Goal: Use online tool/utility: Utilize a website feature to perform a specific function

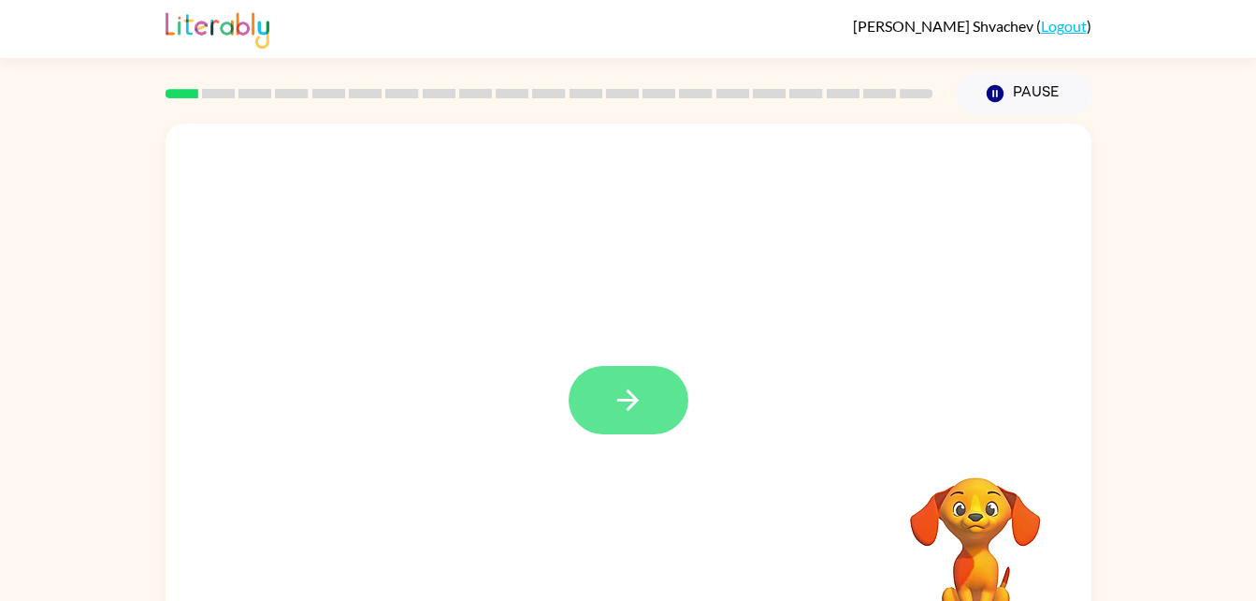
click at [620, 381] on button "button" at bounding box center [629, 400] width 120 height 68
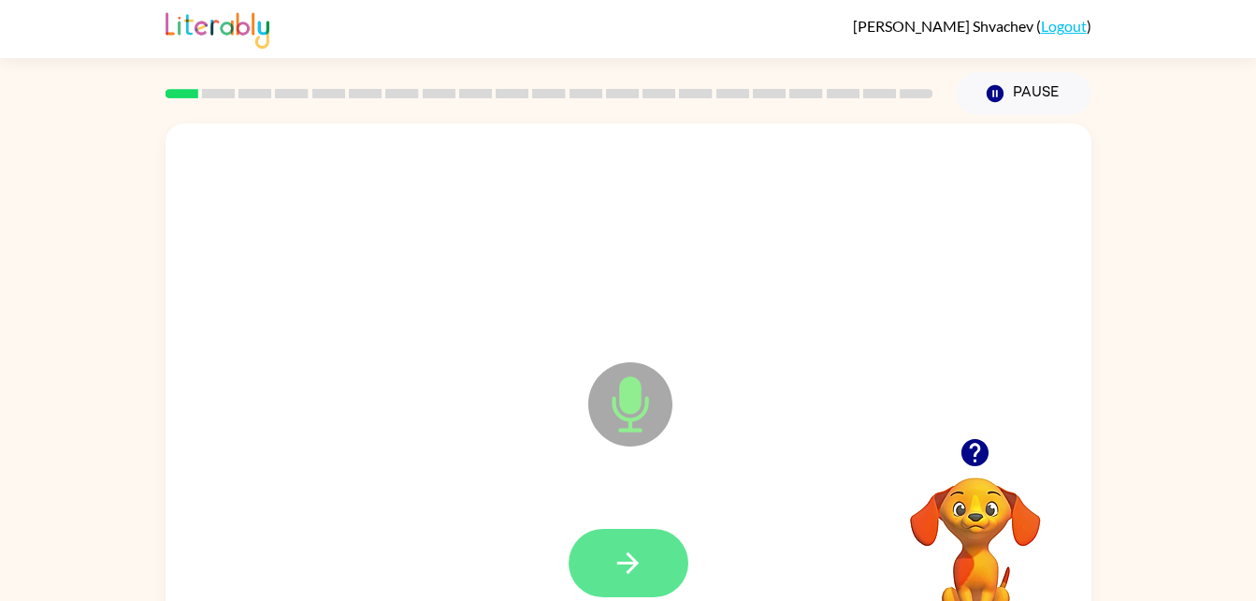
click at [613, 565] on icon "button" at bounding box center [628, 562] width 33 height 33
click at [659, 571] on button "button" at bounding box center [629, 562] width 120 height 68
click at [641, 565] on icon "button" at bounding box center [628, 562] width 33 height 33
click at [658, 556] on button "button" at bounding box center [629, 562] width 120 height 68
click at [637, 537] on button "button" at bounding box center [629, 562] width 120 height 68
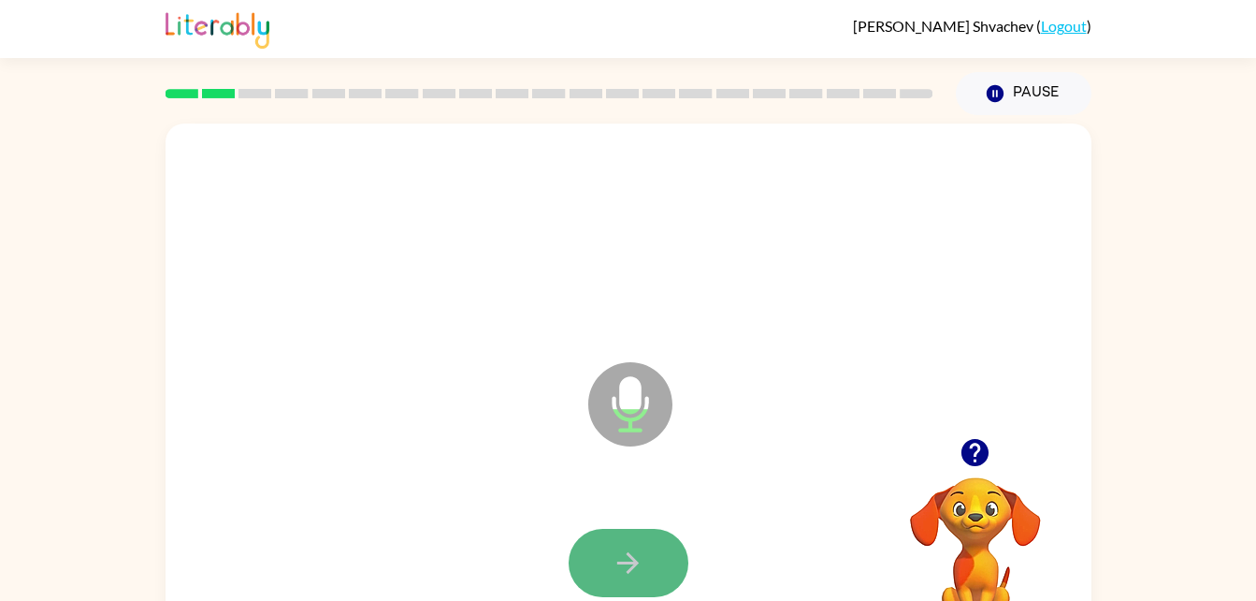
click at [633, 556] on icon "button" at bounding box center [628, 562] width 33 height 33
click at [613, 552] on icon "button" at bounding box center [628, 562] width 33 height 33
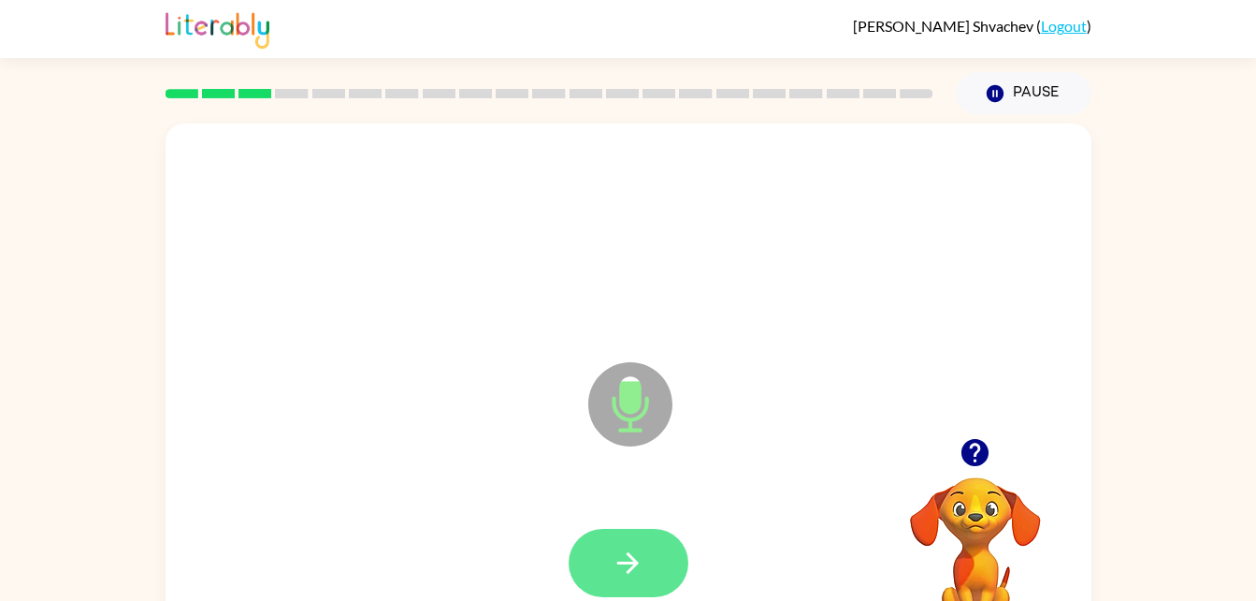
click at [613, 552] on icon "button" at bounding box center [628, 562] width 33 height 33
click at [640, 560] on icon "button" at bounding box center [628, 562] width 33 height 33
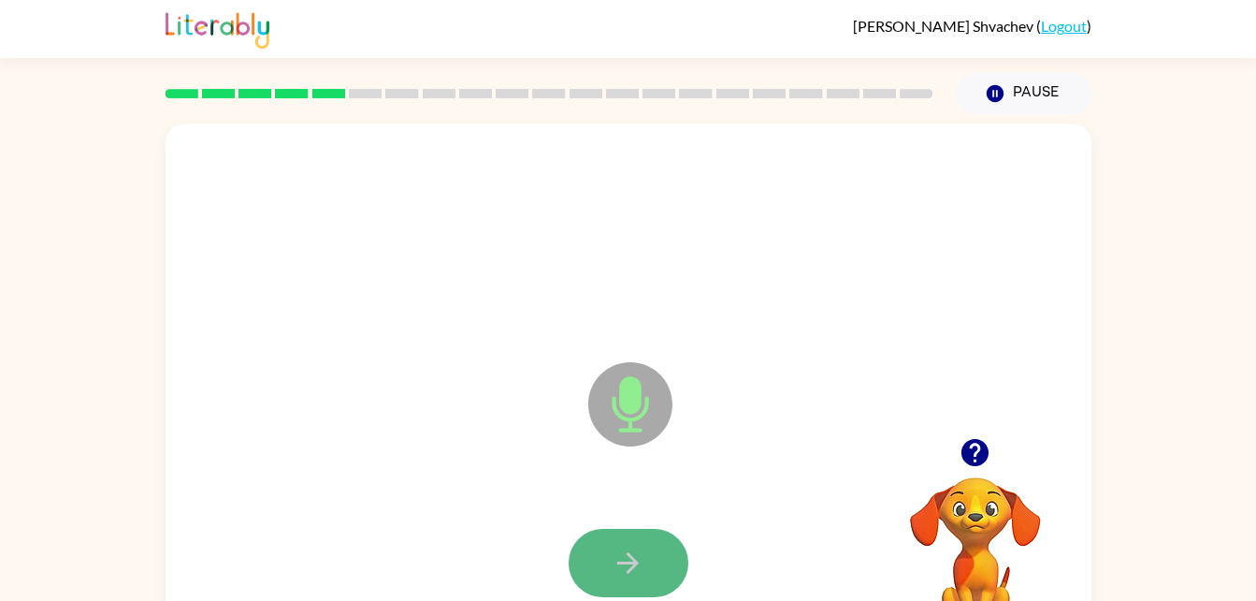
click at [641, 569] on icon "button" at bounding box center [628, 562] width 33 height 33
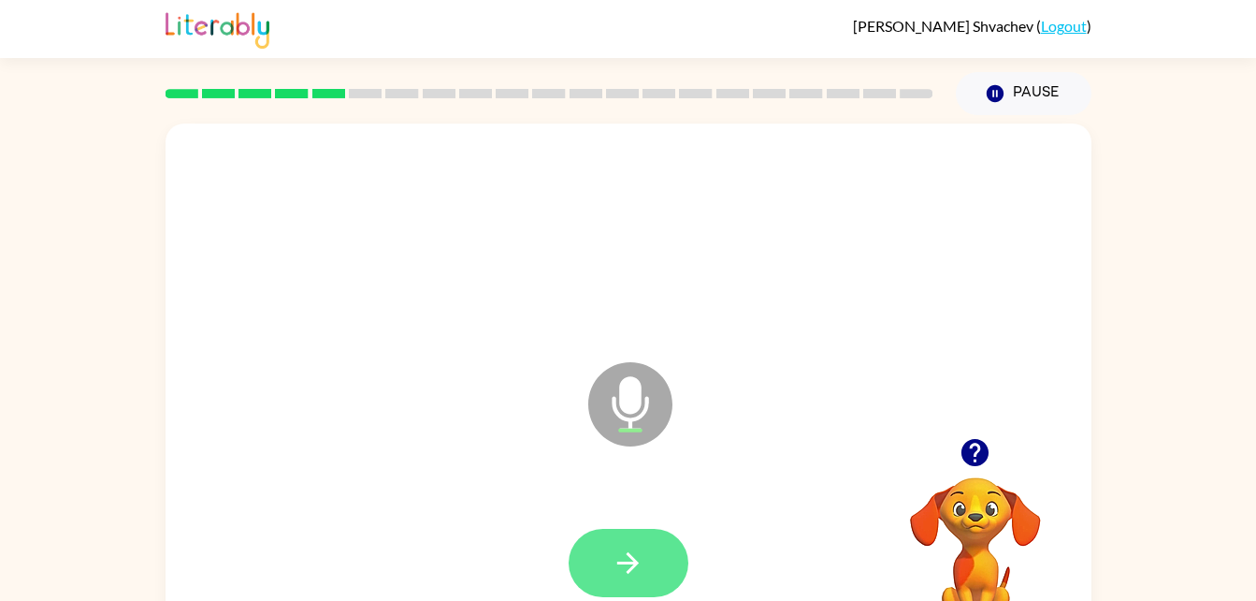
click at [643, 566] on icon "button" at bounding box center [628, 562] width 33 height 33
click at [644, 562] on button "button" at bounding box center [629, 562] width 120 height 68
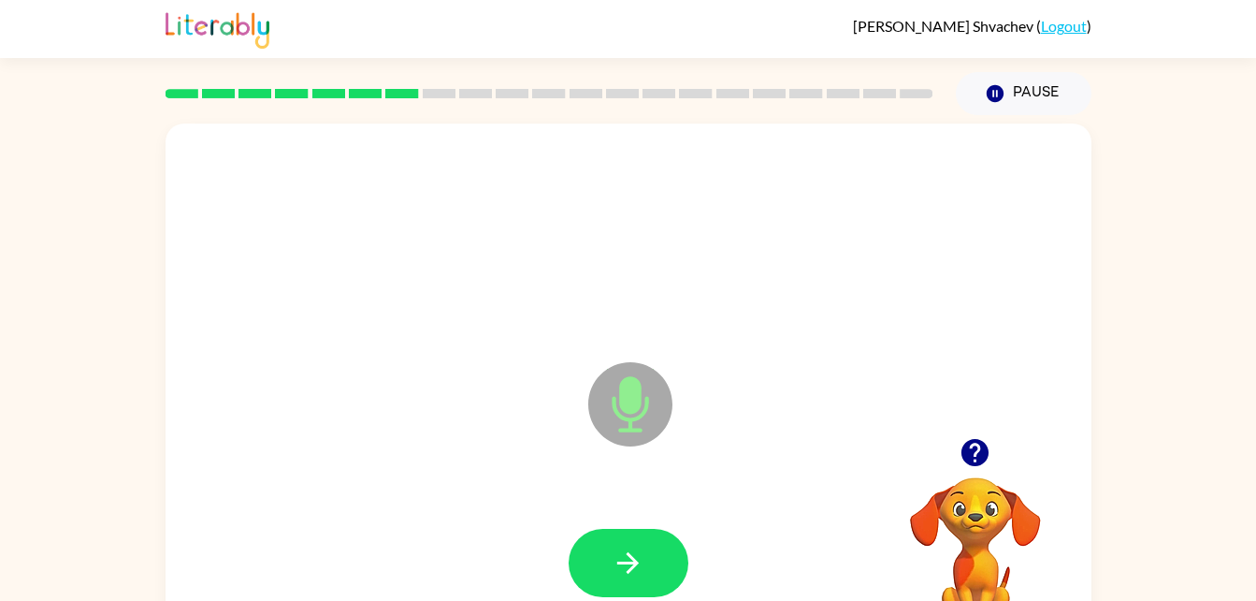
click at [607, 522] on div at bounding box center [628, 562] width 889 height 153
click at [623, 546] on icon "button" at bounding box center [628, 562] width 33 height 33
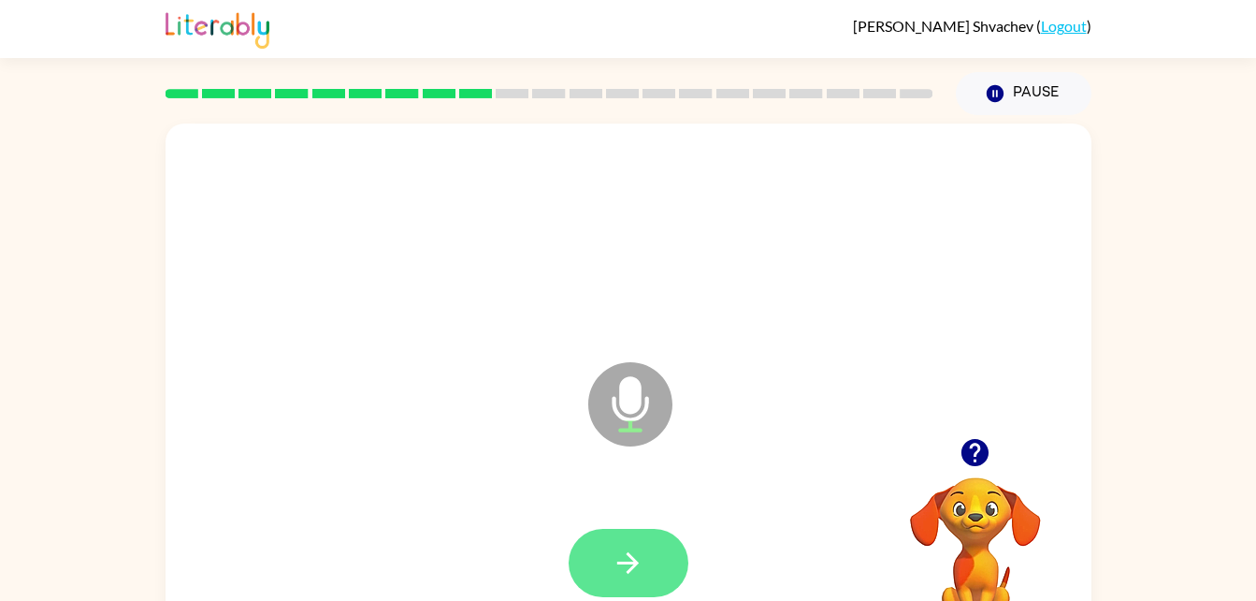
click at [626, 547] on icon "button" at bounding box center [628, 562] width 33 height 33
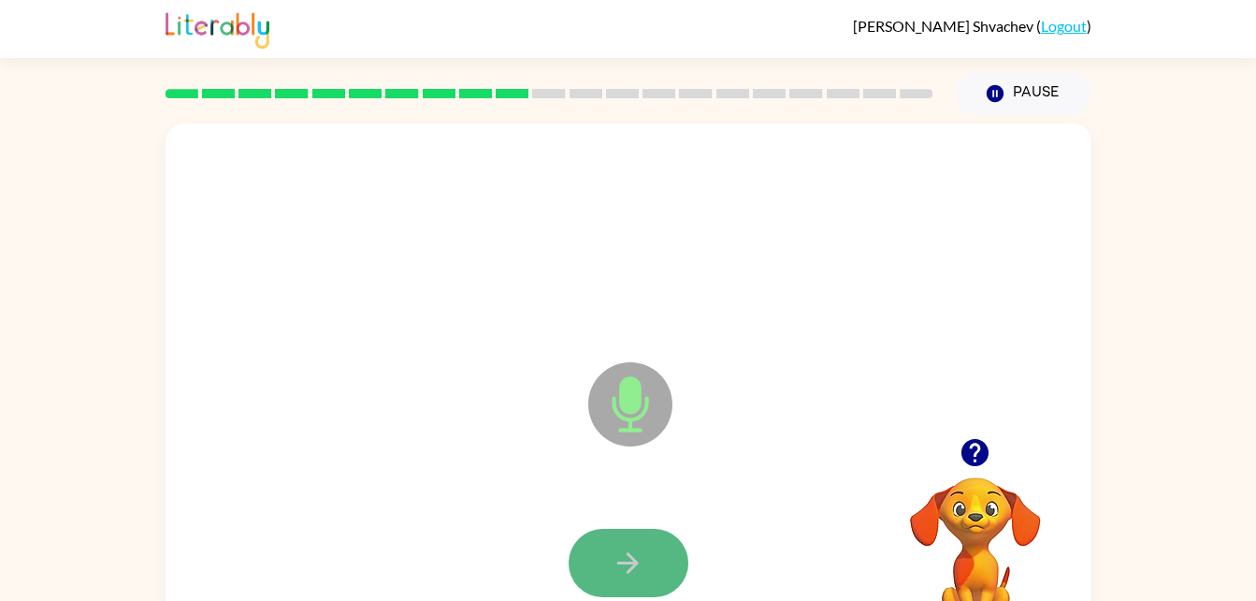
click at [626, 547] on icon "button" at bounding box center [628, 562] width 33 height 33
click at [619, 549] on icon "button" at bounding box center [628, 562] width 33 height 33
drag, startPoint x: 619, startPoint y: 549, endPoint x: 618, endPoint y: 576, distance: 27.1
click at [618, 576] on icon "button" at bounding box center [628, 562] width 33 height 33
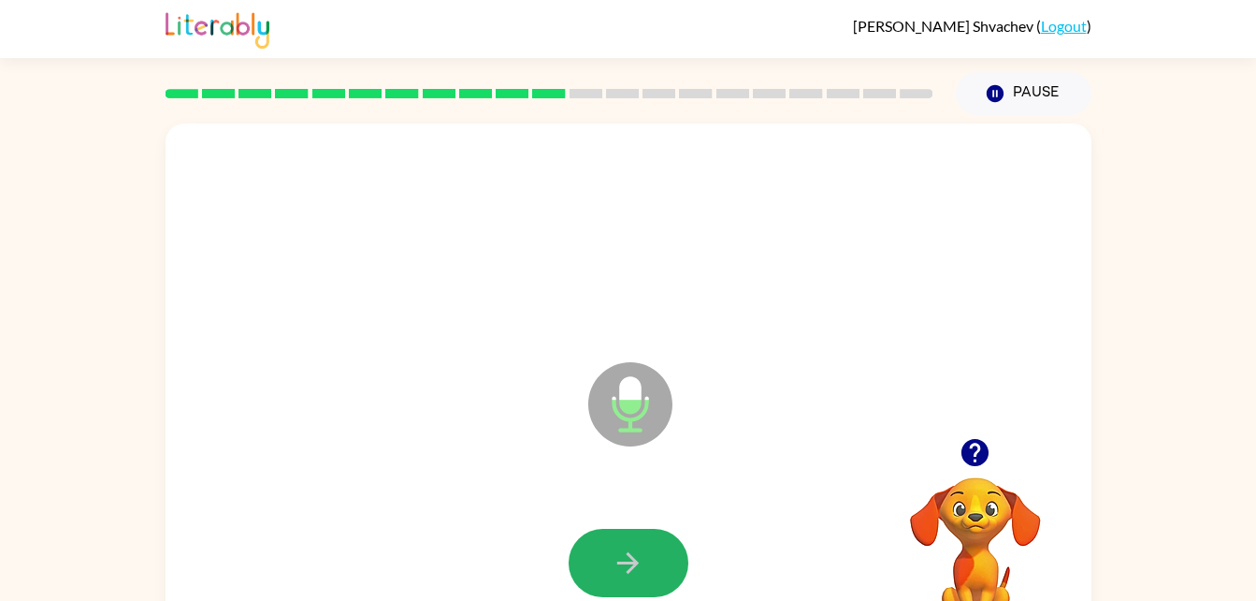
click at [610, 536] on button "button" at bounding box center [629, 562] width 120 height 68
drag, startPoint x: 610, startPoint y: 536, endPoint x: 631, endPoint y: 573, distance: 43.2
click at [631, 573] on icon "button" at bounding box center [628, 562] width 33 height 33
click at [631, 570] on icon "button" at bounding box center [628, 563] width 22 height 22
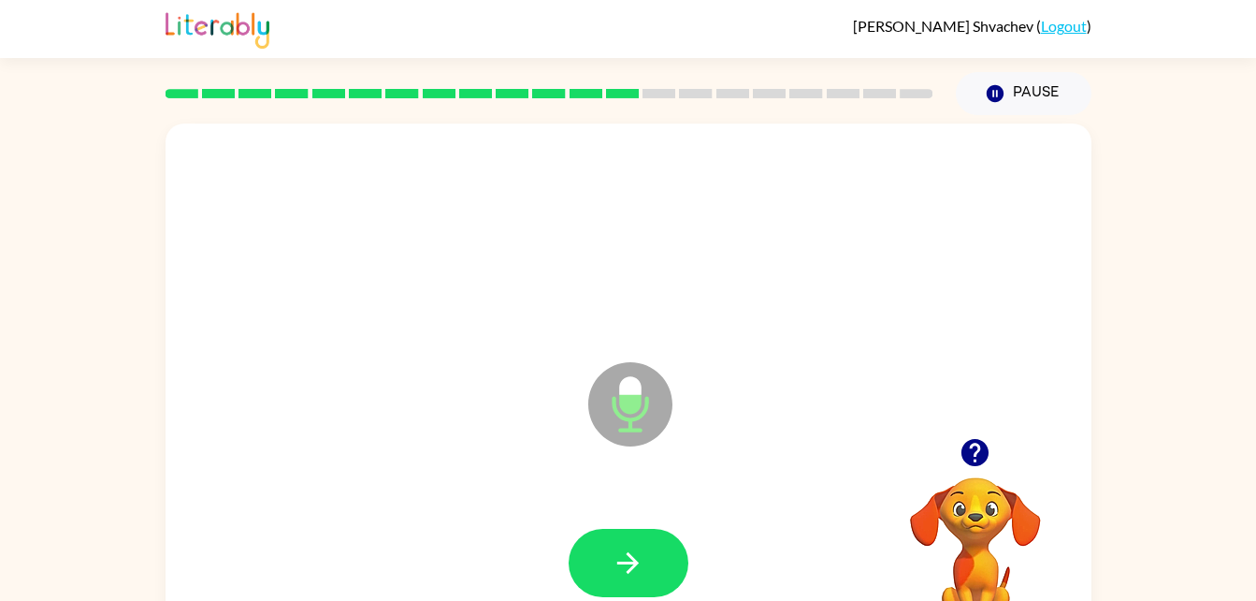
click at [631, 570] on icon "button" at bounding box center [628, 563] width 22 height 22
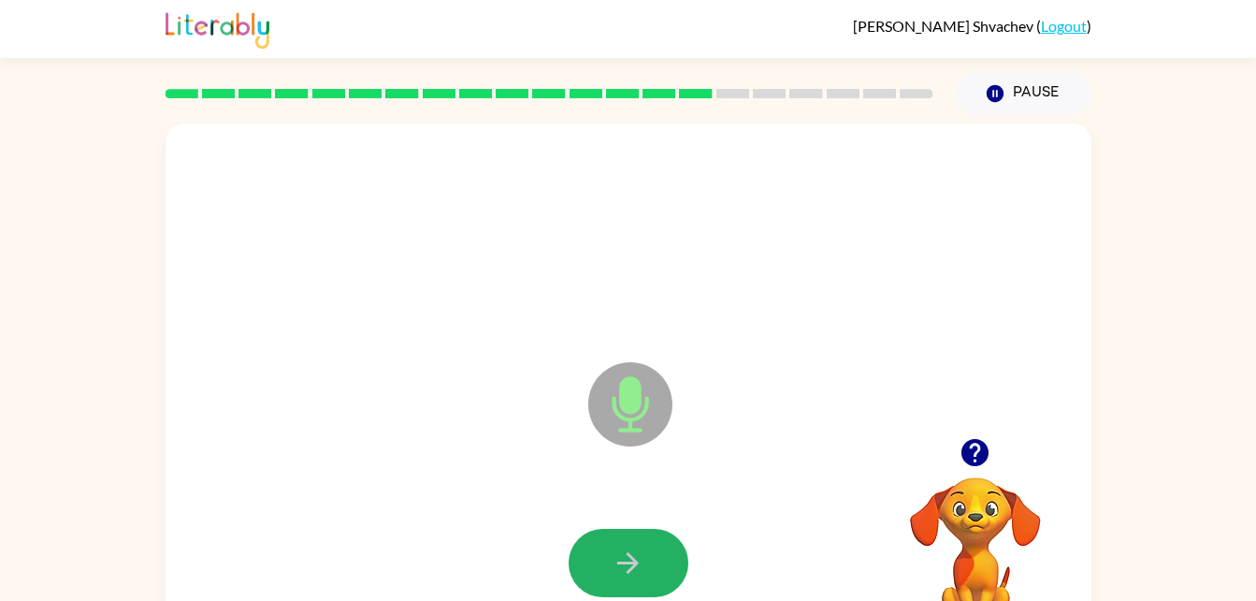
click at [631, 570] on icon "button" at bounding box center [628, 563] width 22 height 22
click at [631, 569] on icon "button" at bounding box center [628, 563] width 22 height 22
click at [624, 576] on icon "button" at bounding box center [628, 562] width 33 height 33
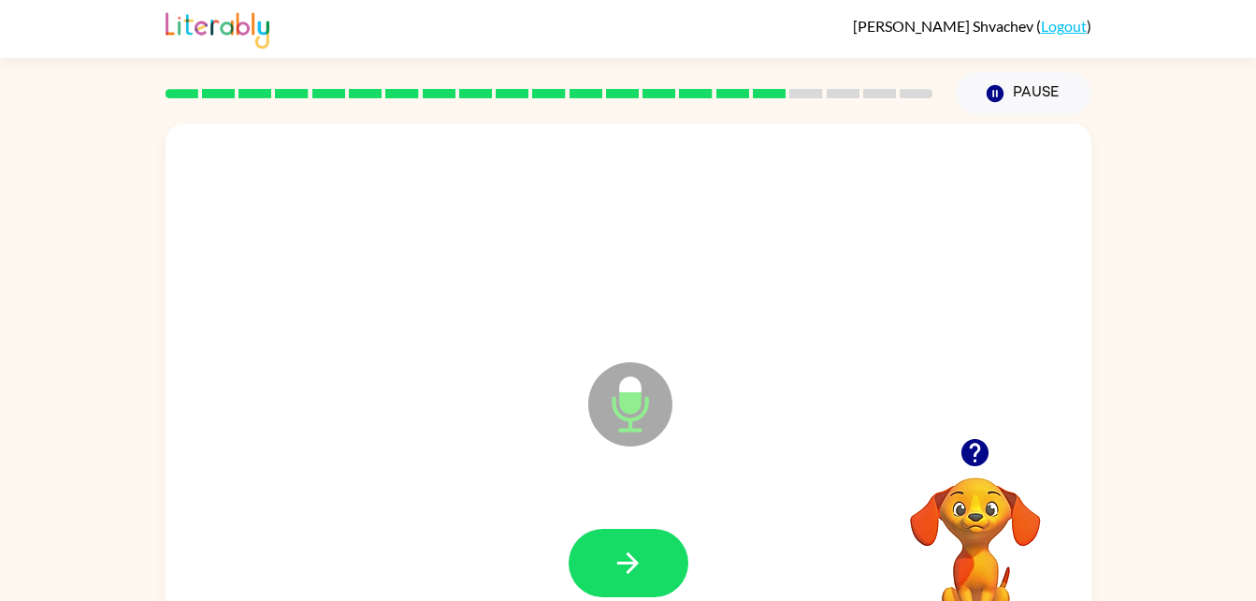
click at [624, 576] on icon "button" at bounding box center [628, 562] width 33 height 33
drag, startPoint x: 624, startPoint y: 576, endPoint x: 596, endPoint y: 569, distance: 29.0
click at [596, 569] on button "button" at bounding box center [629, 562] width 120 height 68
click at [605, 569] on button "button" at bounding box center [629, 562] width 120 height 68
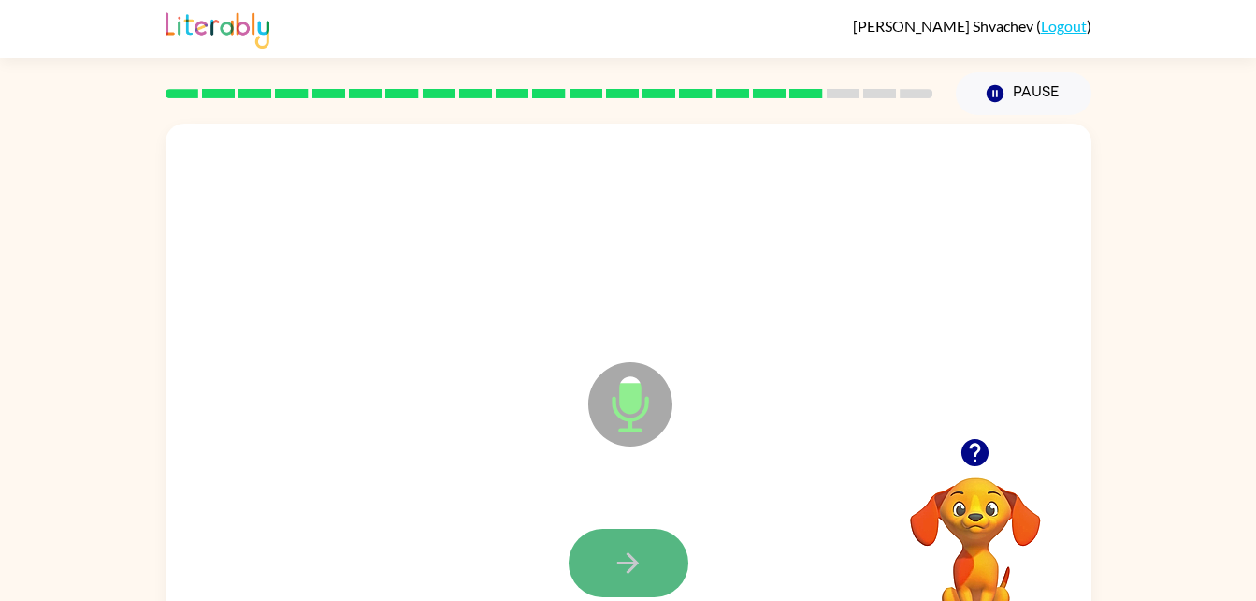
click at [615, 555] on icon "button" at bounding box center [628, 562] width 33 height 33
click at [588, 567] on button "button" at bounding box center [629, 562] width 120 height 68
drag, startPoint x: 610, startPoint y: 555, endPoint x: 599, endPoint y: 576, distance: 24.3
click at [599, 576] on button "button" at bounding box center [629, 562] width 120 height 68
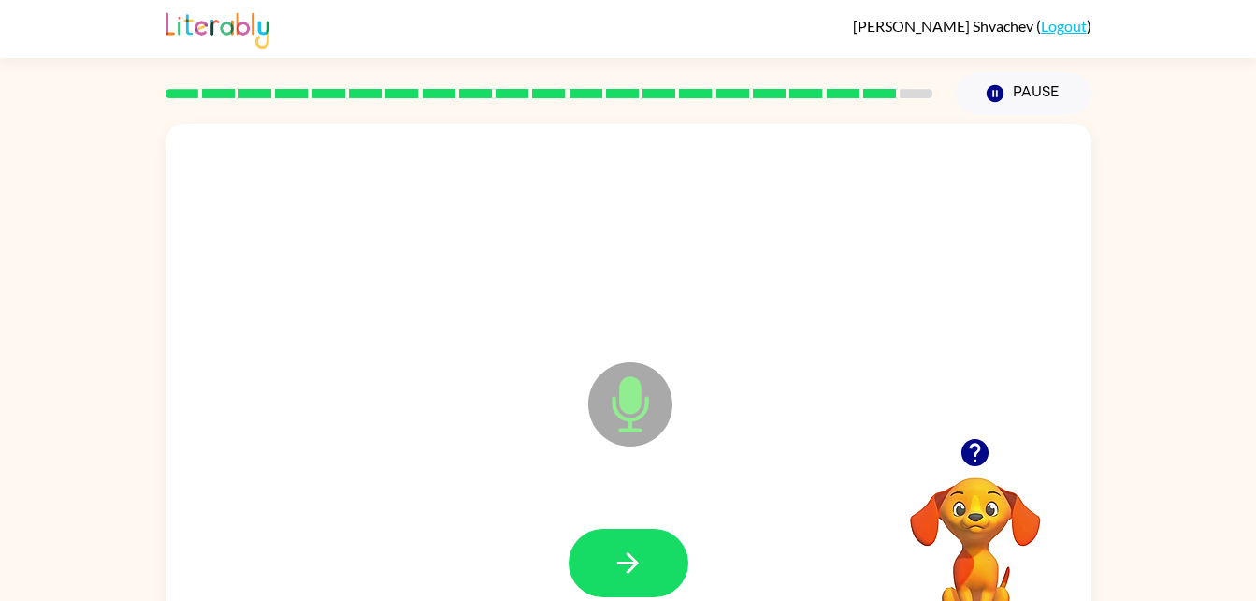
drag, startPoint x: 605, startPoint y: 576, endPoint x: 489, endPoint y: 552, distance: 118.5
click at [489, 552] on div at bounding box center [628, 562] width 889 height 153
click at [585, 557] on button "button" at bounding box center [629, 562] width 120 height 68
click at [581, 557] on button "button" at bounding box center [629, 562] width 120 height 68
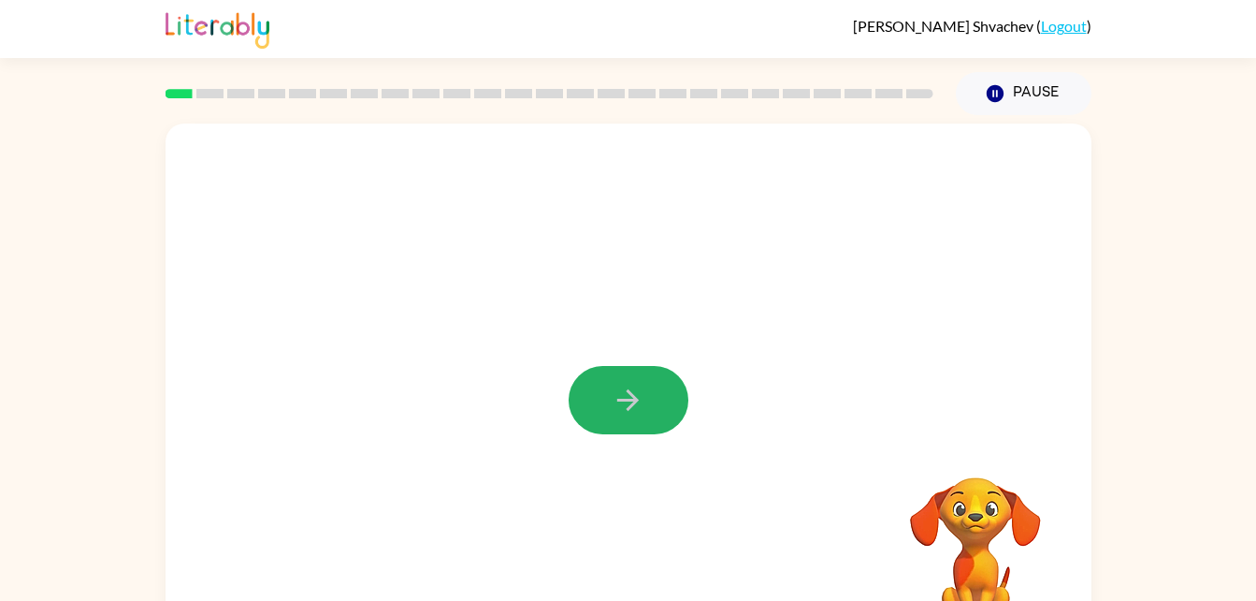
click at [654, 396] on button "button" at bounding box center [629, 400] width 120 height 68
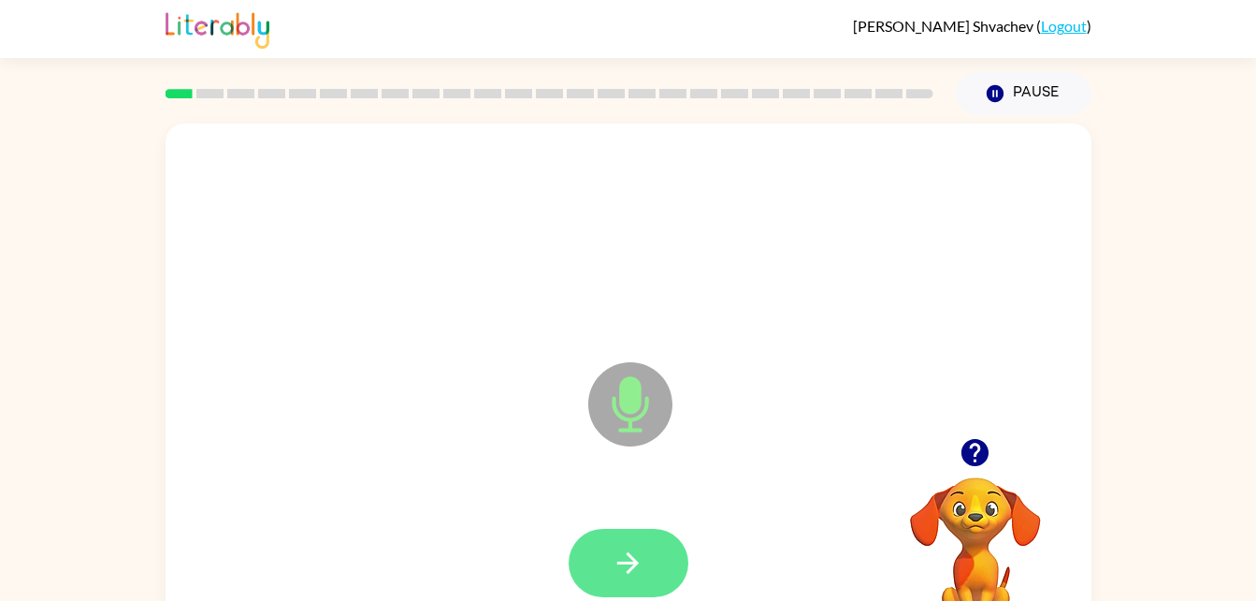
click at [643, 551] on icon "button" at bounding box center [628, 562] width 33 height 33
click at [635, 554] on icon "button" at bounding box center [628, 562] width 33 height 33
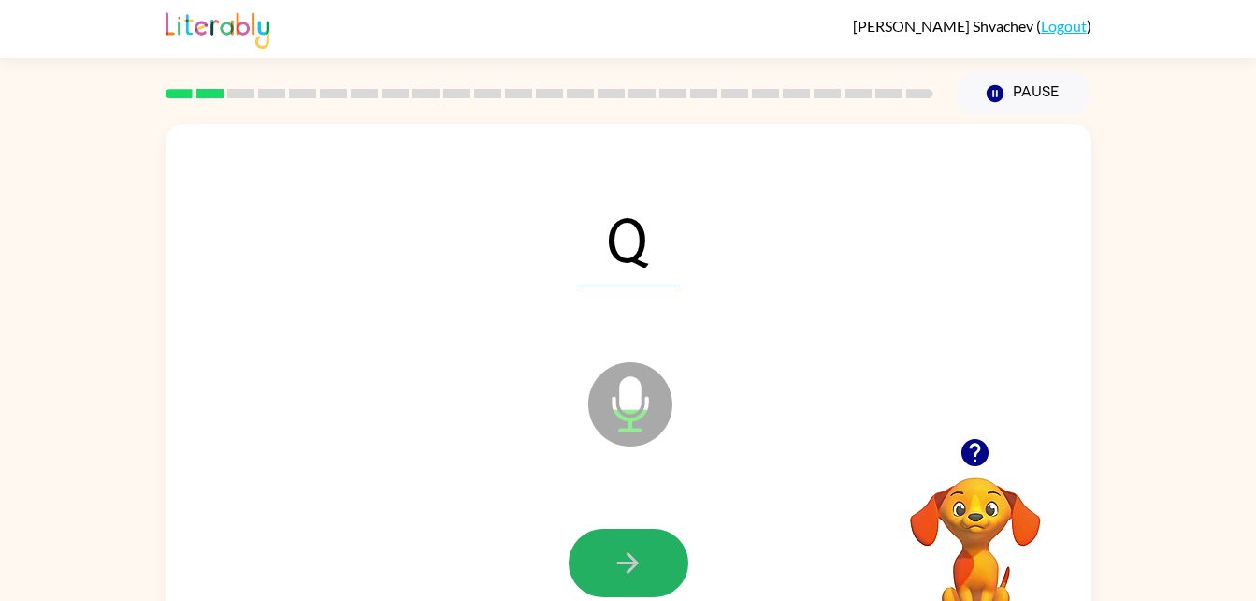
click at [635, 554] on icon "button" at bounding box center [628, 562] width 33 height 33
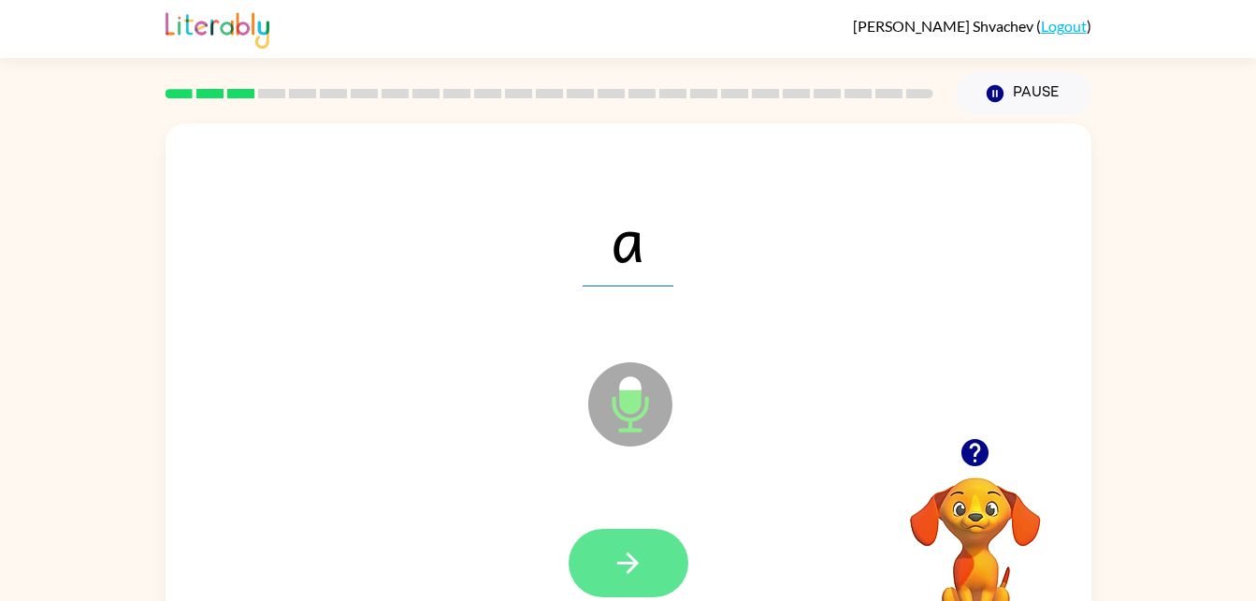
click at [633, 559] on icon "button" at bounding box center [628, 563] width 22 height 22
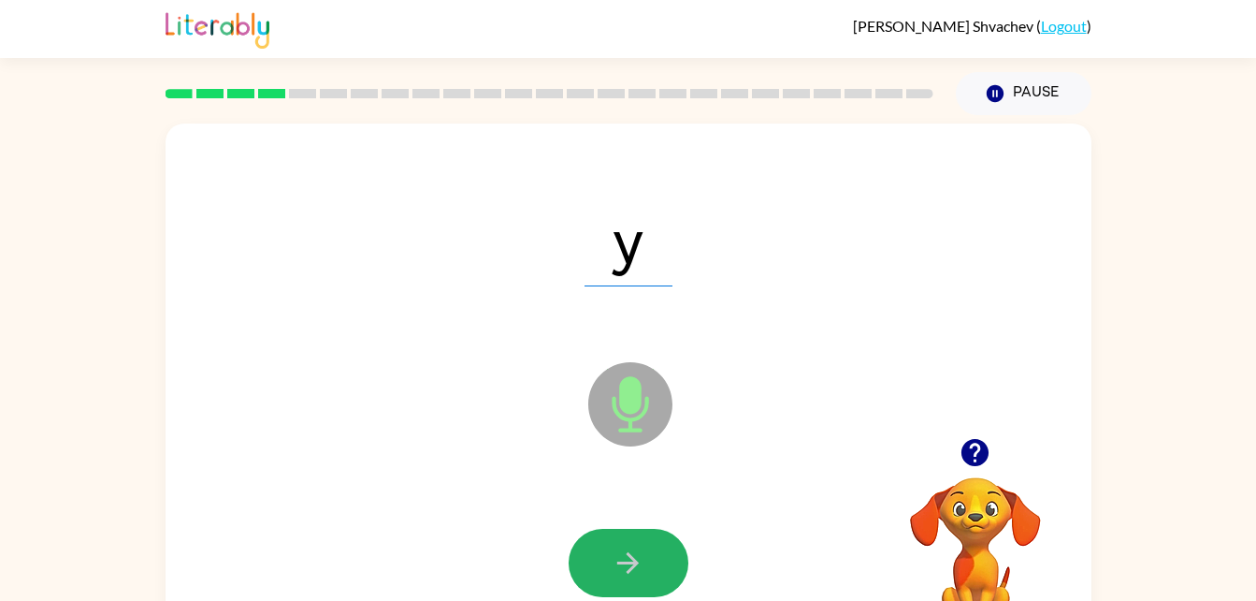
click at [636, 560] on icon "button" at bounding box center [628, 563] width 22 height 22
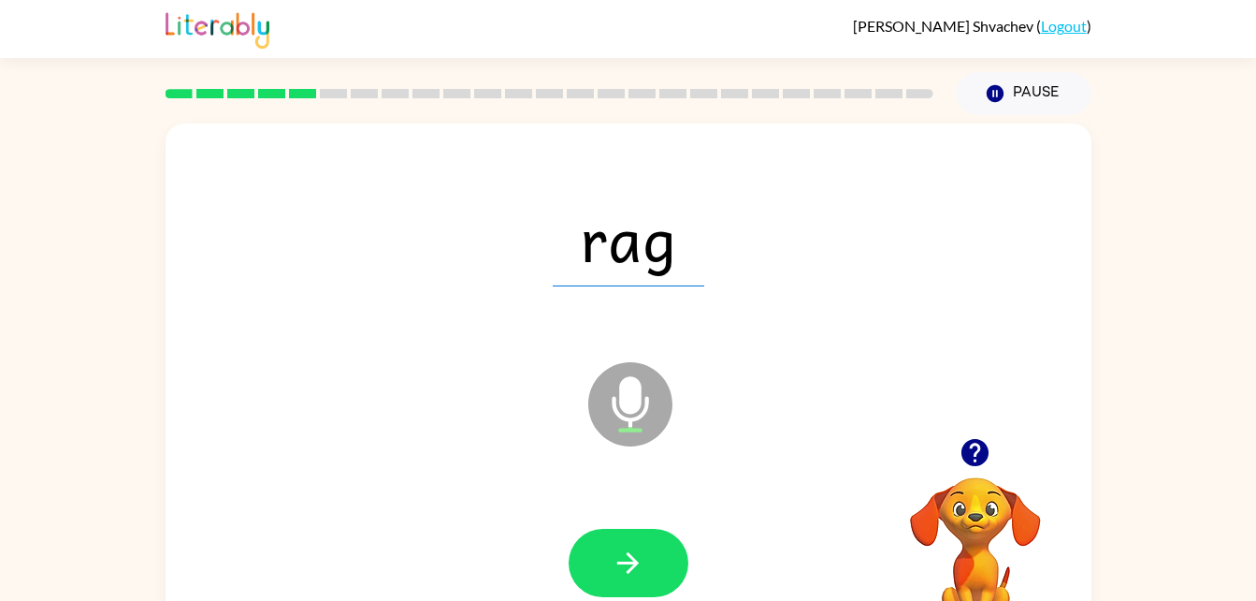
drag, startPoint x: 627, startPoint y: 550, endPoint x: 606, endPoint y: 572, distance: 29.8
click at [606, 572] on button "button" at bounding box center [629, 562] width 120 height 68
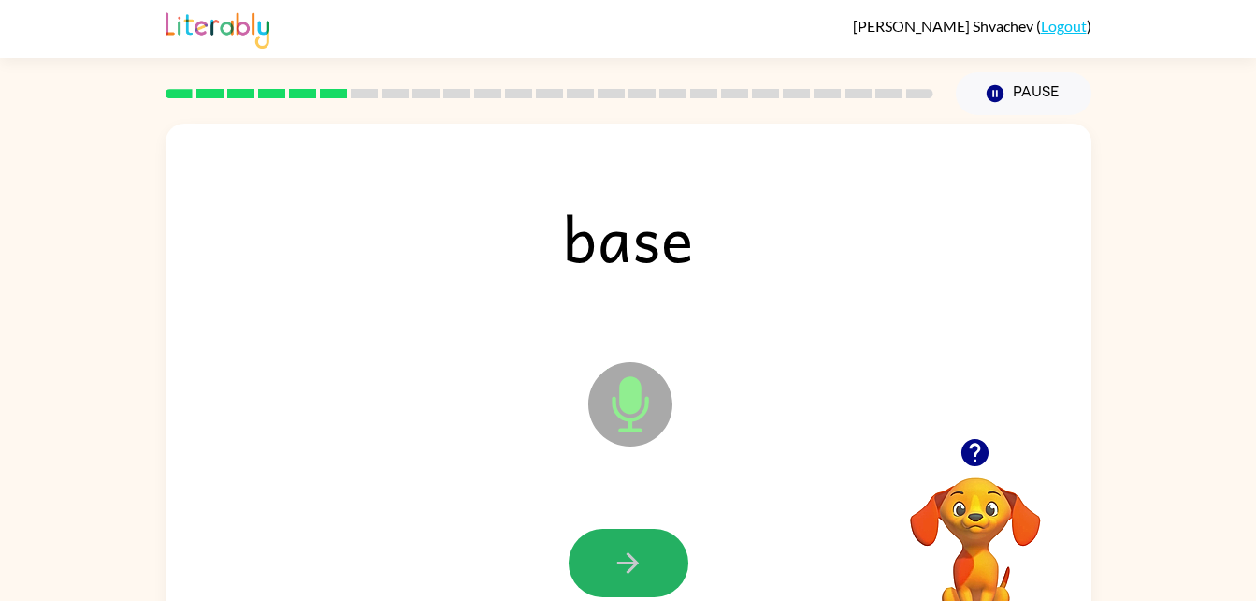
click at [625, 560] on icon "button" at bounding box center [628, 562] width 33 height 33
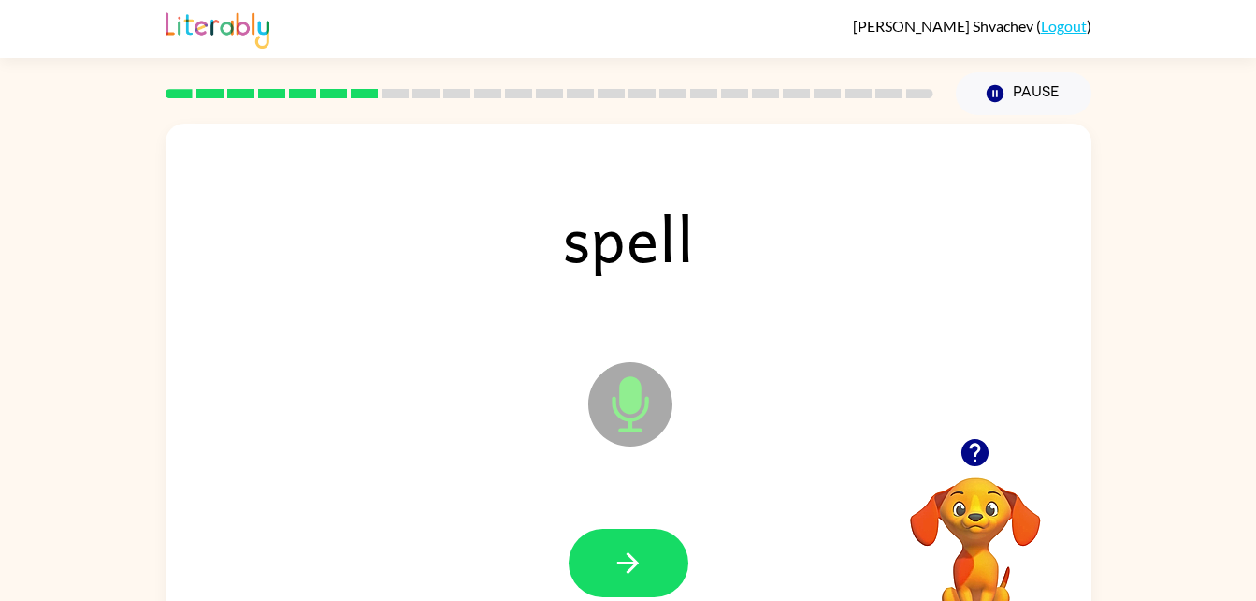
click at [625, 560] on icon "button" at bounding box center [628, 562] width 33 height 33
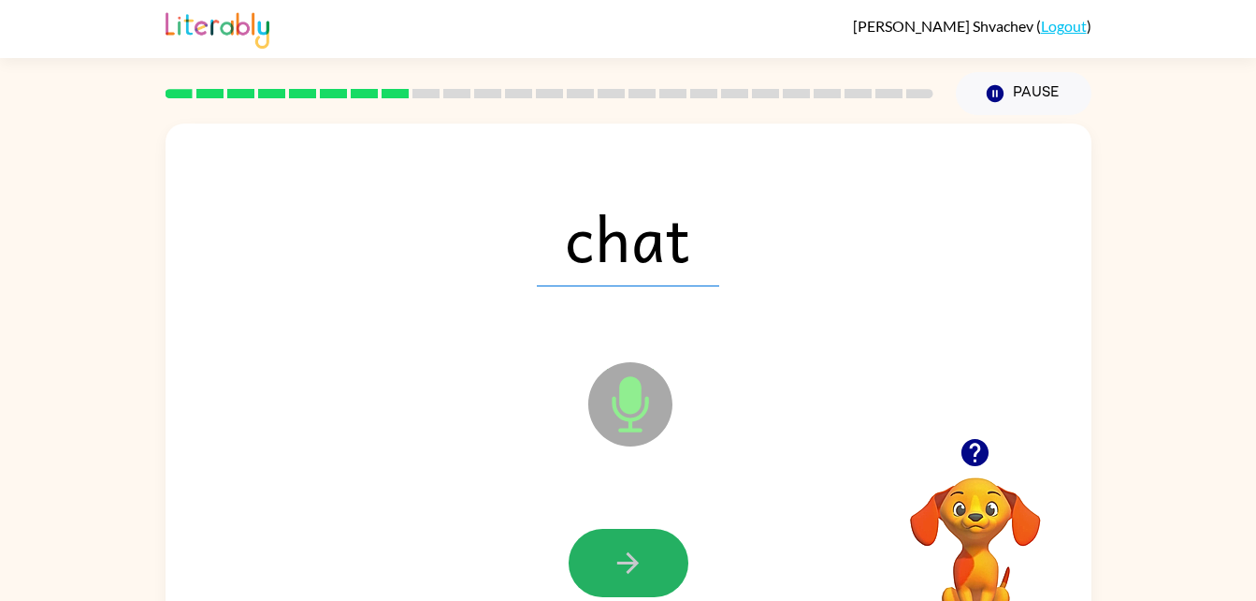
click at [625, 560] on icon "button" at bounding box center [628, 562] width 33 height 33
click at [655, 572] on button "button" at bounding box center [629, 562] width 120 height 68
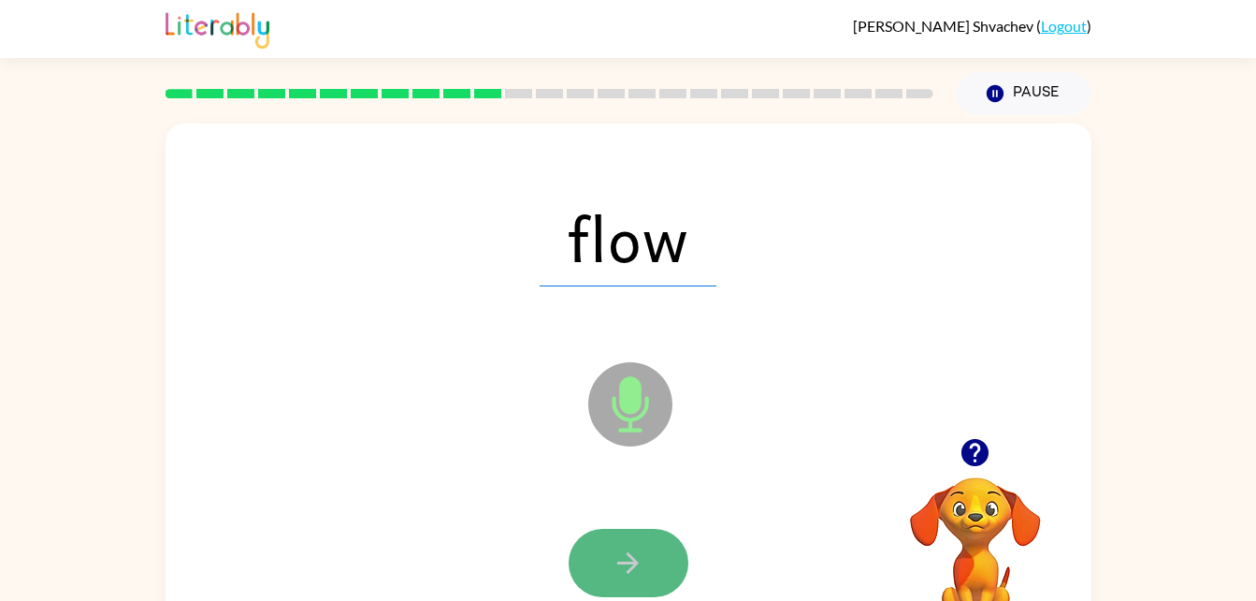
click at [649, 556] on button "button" at bounding box center [629, 562] width 120 height 68
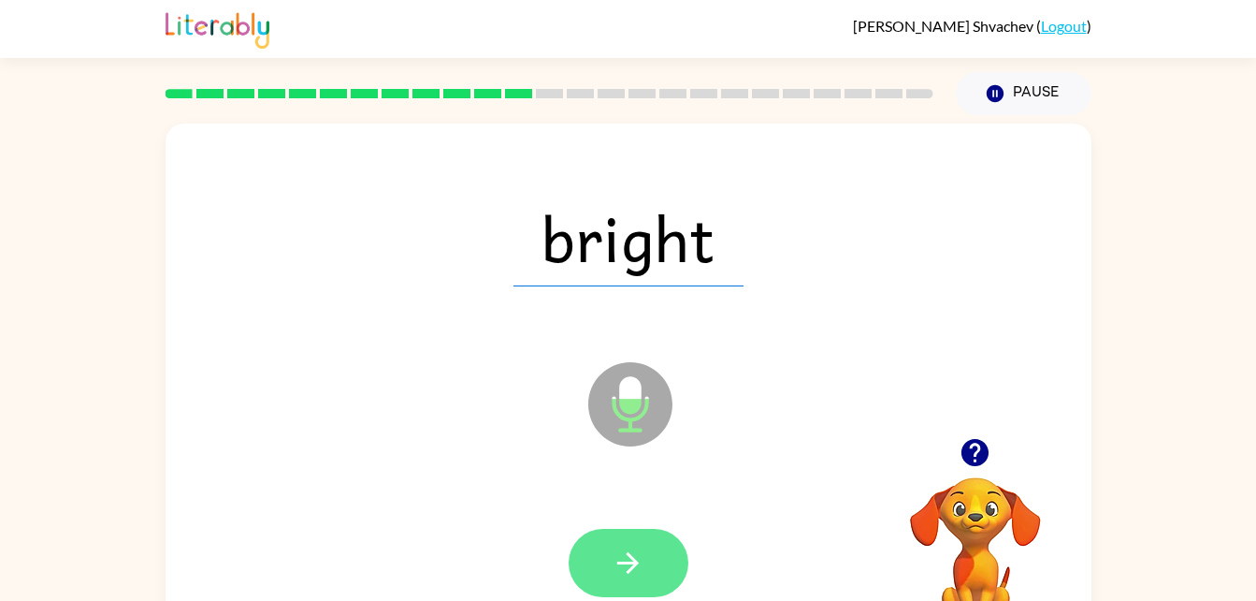
click at [633, 560] on icon "button" at bounding box center [628, 563] width 22 height 22
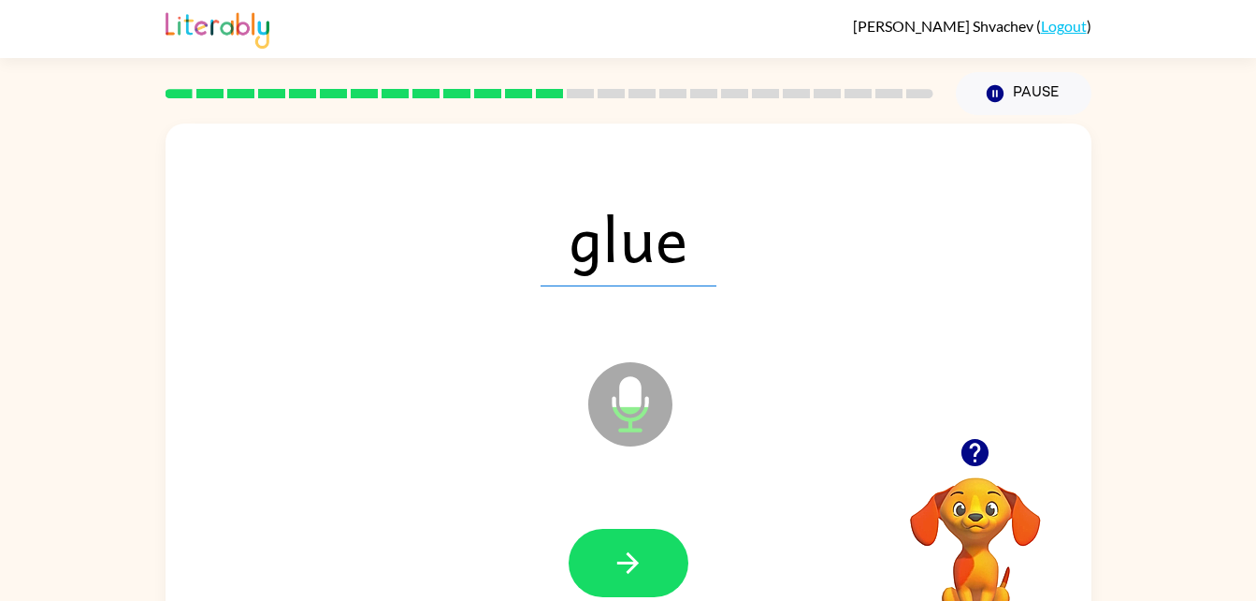
click at [633, 560] on icon "button" at bounding box center [628, 563] width 22 height 22
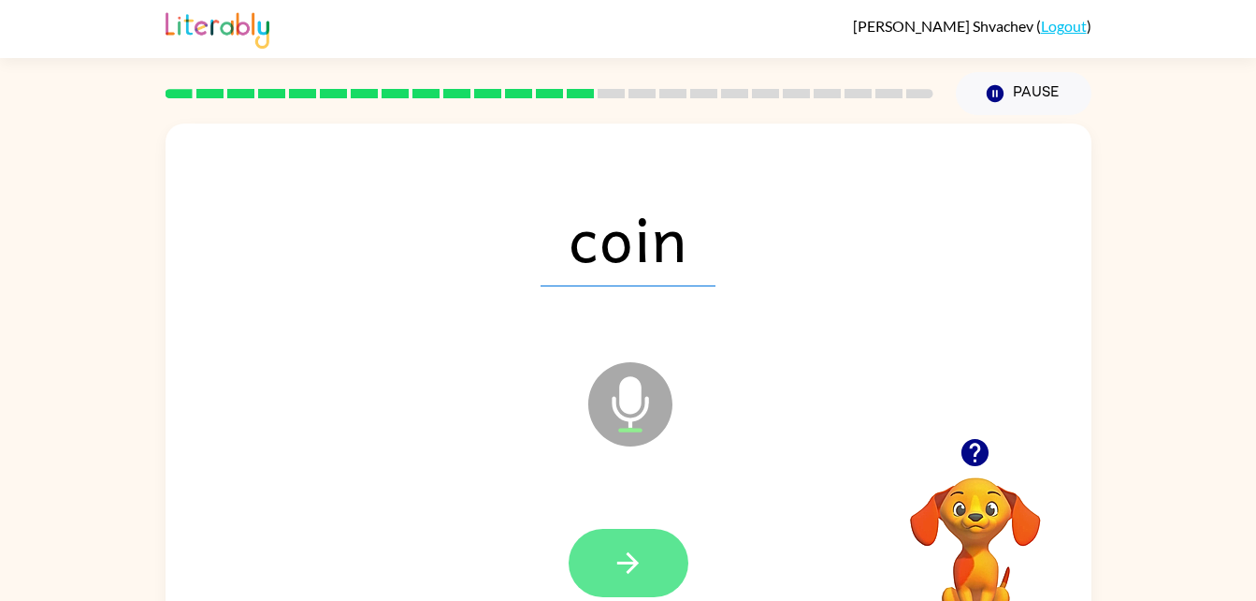
click at [643, 567] on icon "button" at bounding box center [628, 562] width 33 height 33
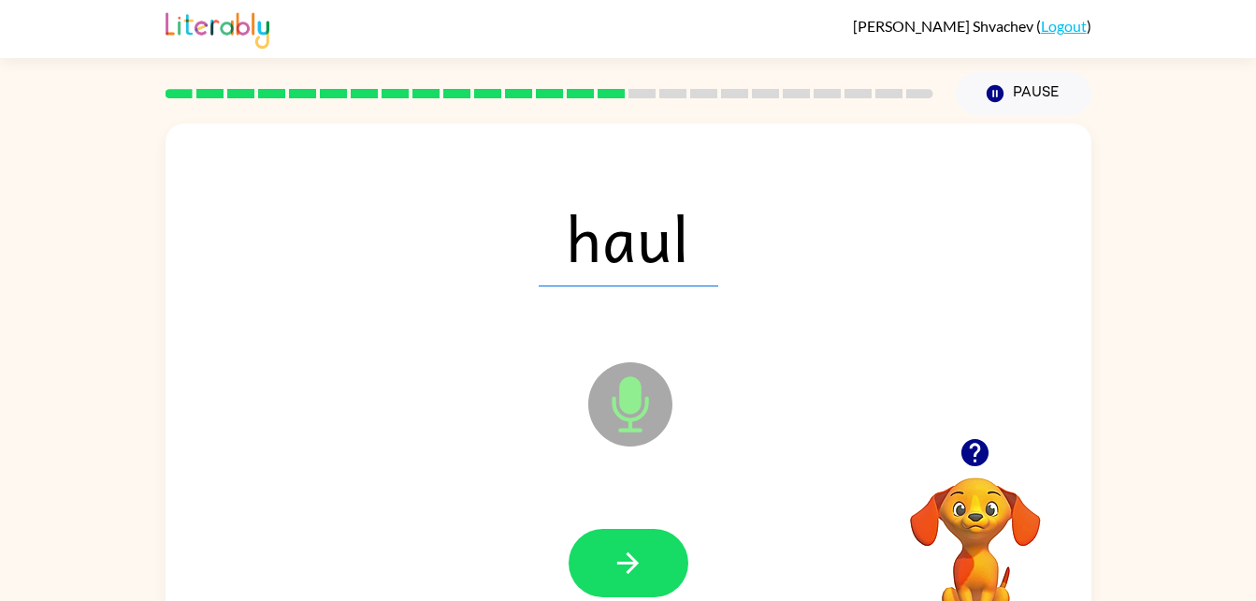
click at [644, 567] on icon "button" at bounding box center [628, 562] width 33 height 33
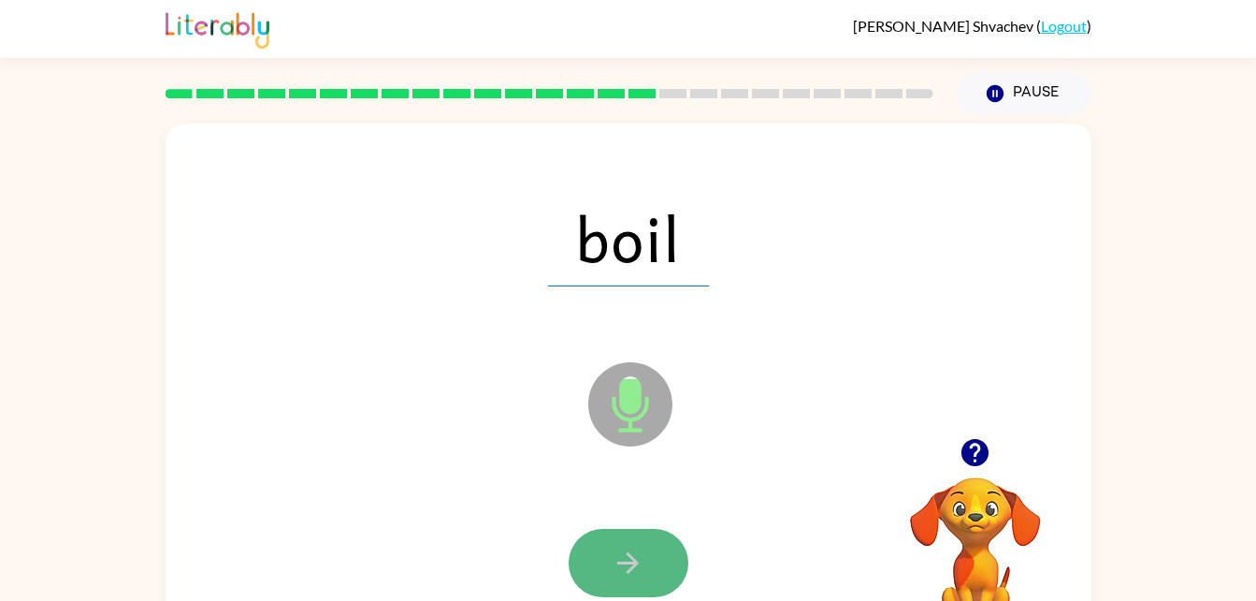
drag, startPoint x: 644, startPoint y: 566, endPoint x: 588, endPoint y: 569, distance: 56.2
click at [588, 569] on button "button" at bounding box center [629, 562] width 120 height 68
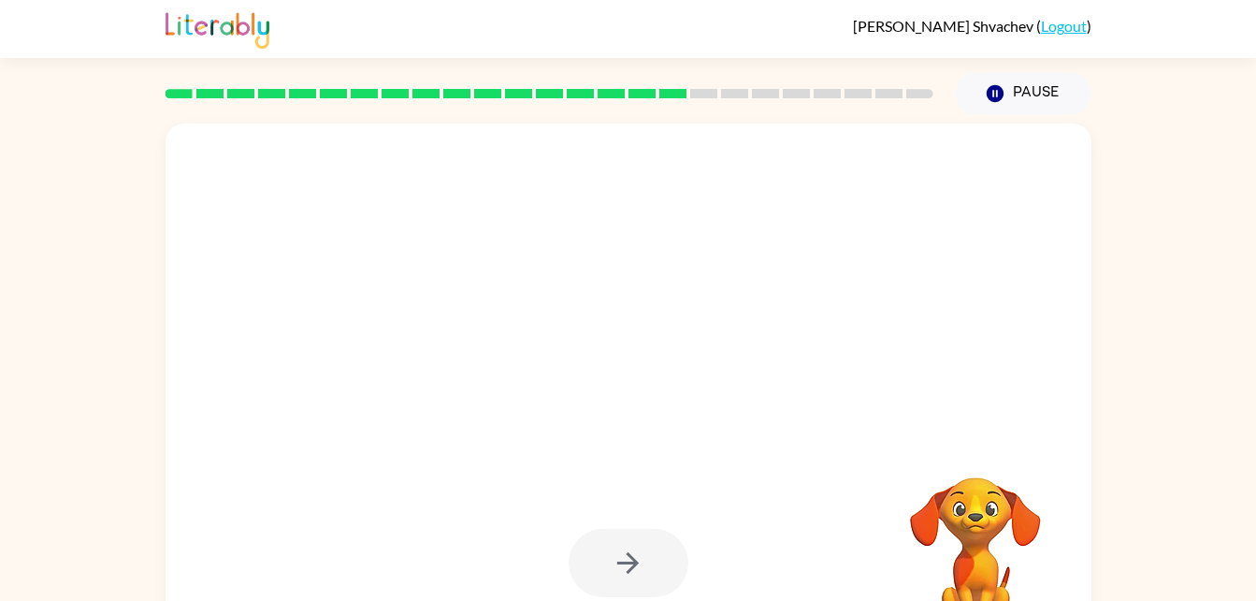
click at [588, 569] on div at bounding box center [629, 562] width 120 height 68
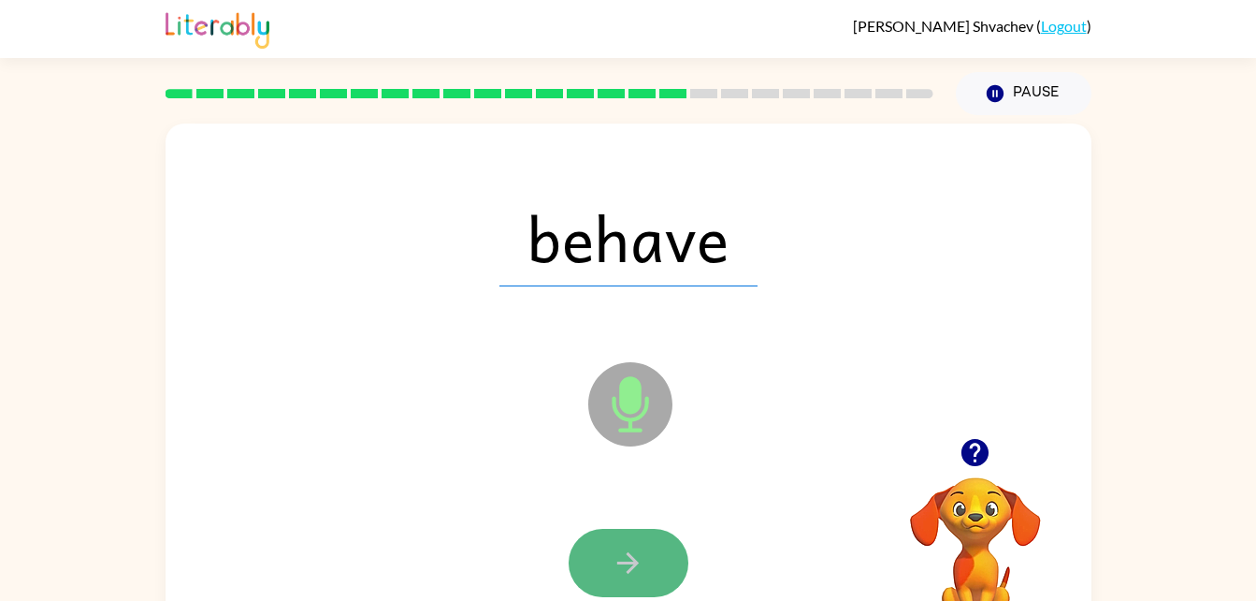
click at [644, 546] on icon "button" at bounding box center [628, 562] width 33 height 33
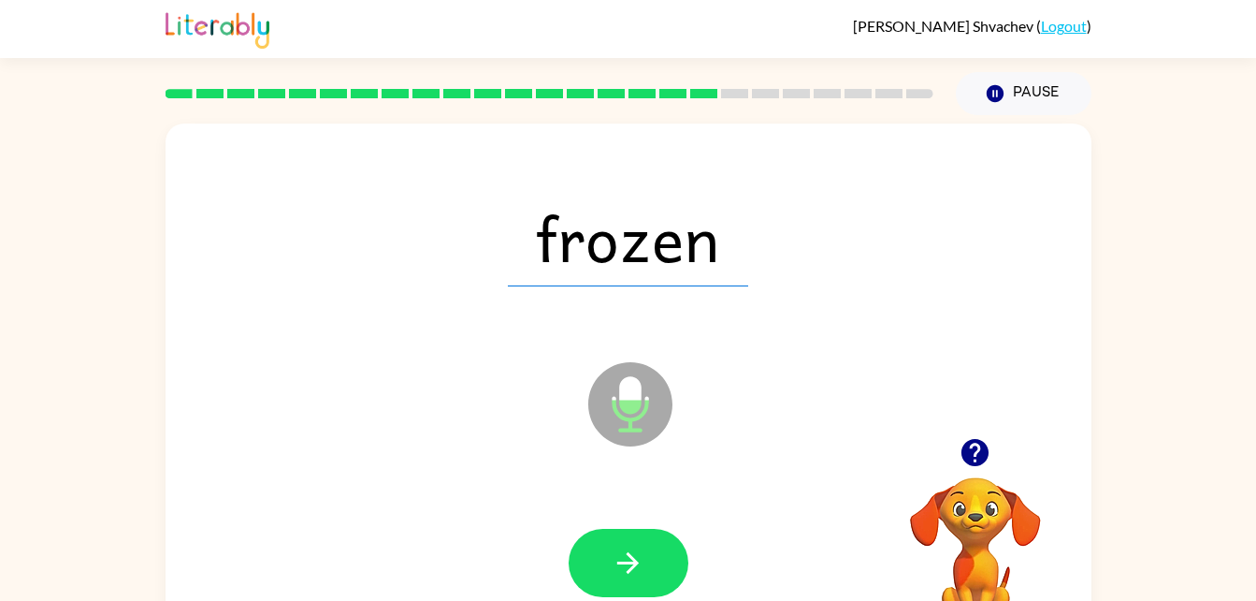
click at [644, 549] on icon "button" at bounding box center [628, 562] width 33 height 33
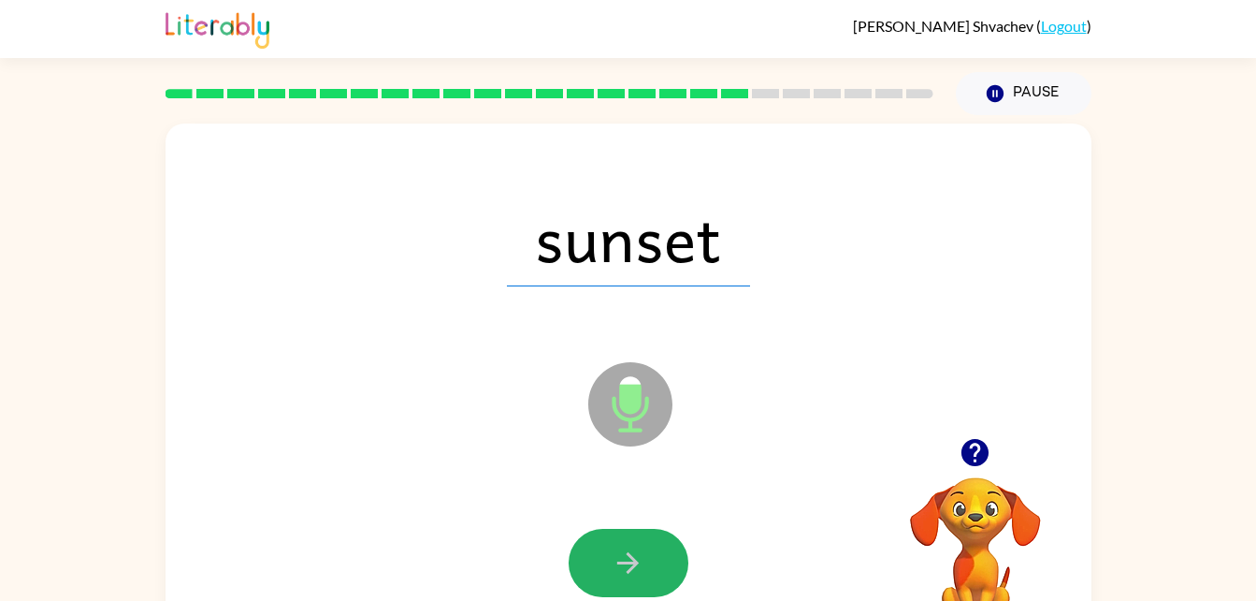
click at [644, 549] on icon "button" at bounding box center [628, 562] width 33 height 33
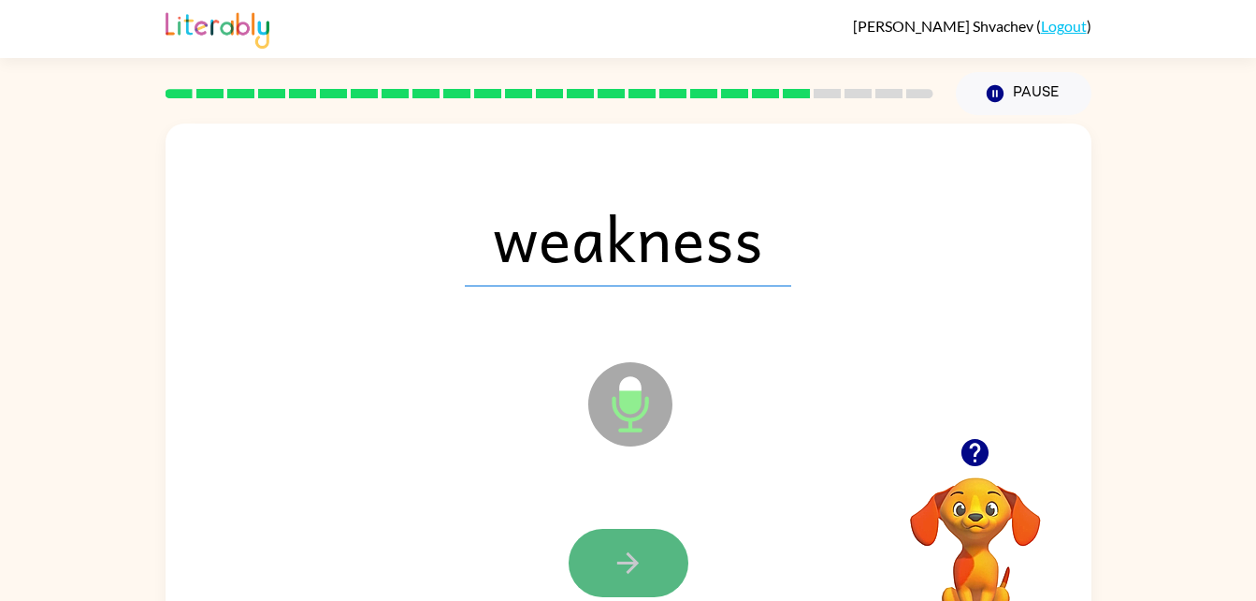
drag, startPoint x: 645, startPoint y: 543, endPoint x: 604, endPoint y: 565, distance: 46.4
click at [604, 565] on button "button" at bounding box center [629, 562] width 120 height 68
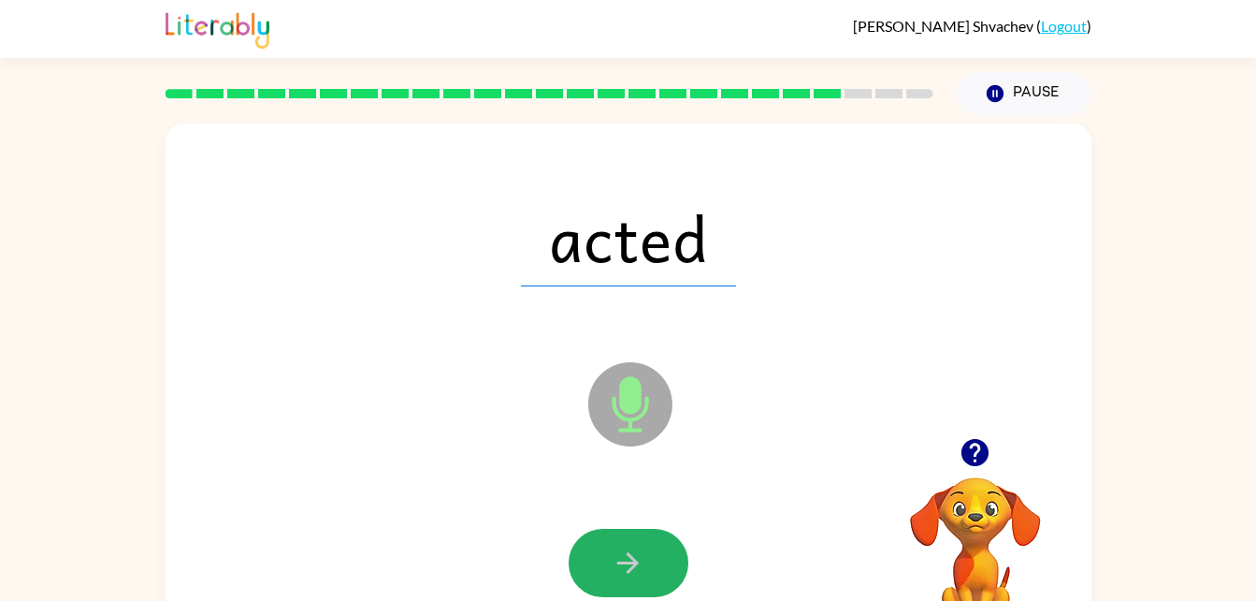
click at [639, 559] on icon "button" at bounding box center [628, 562] width 33 height 33
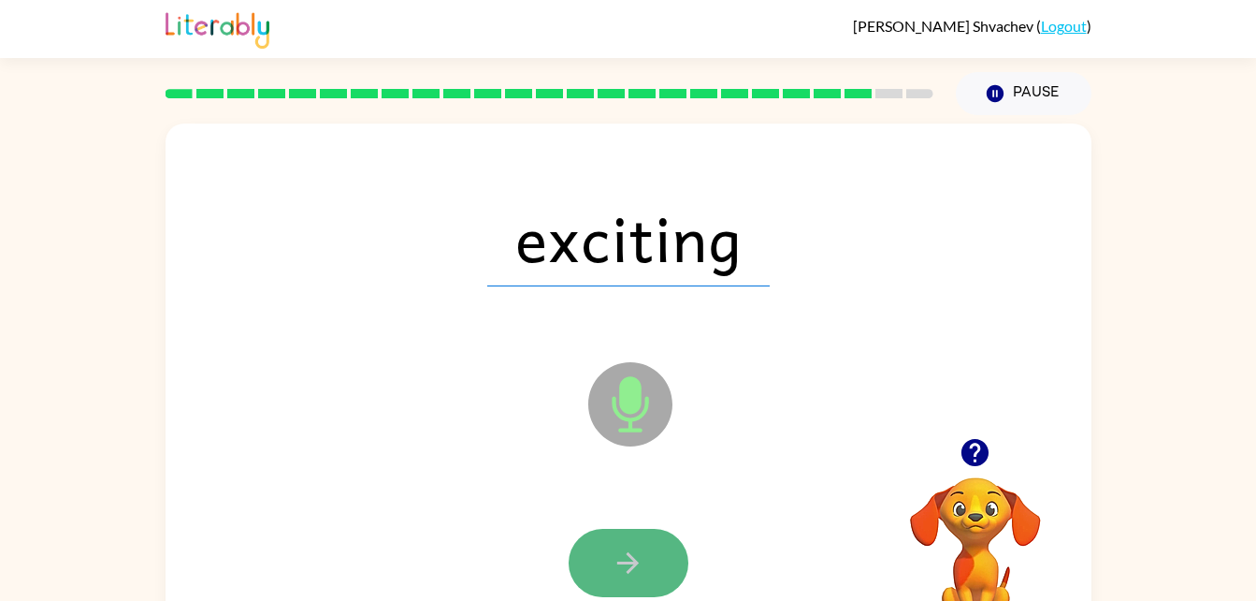
click at [639, 559] on icon "button" at bounding box center [628, 562] width 33 height 33
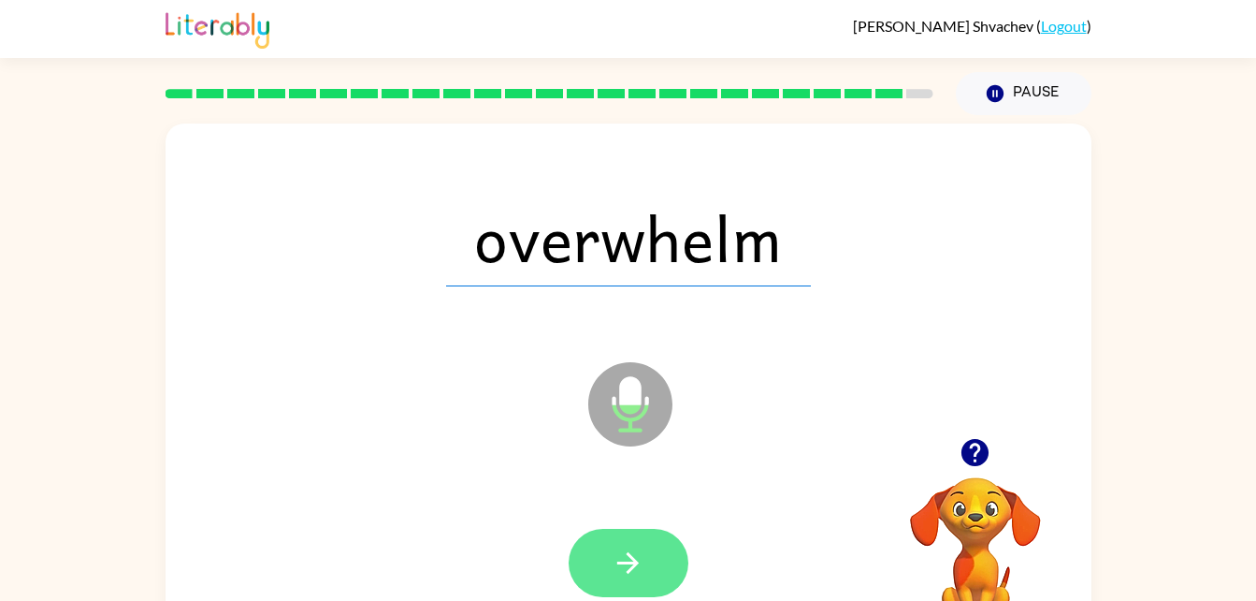
click at [635, 569] on icon "button" at bounding box center [628, 562] width 33 height 33
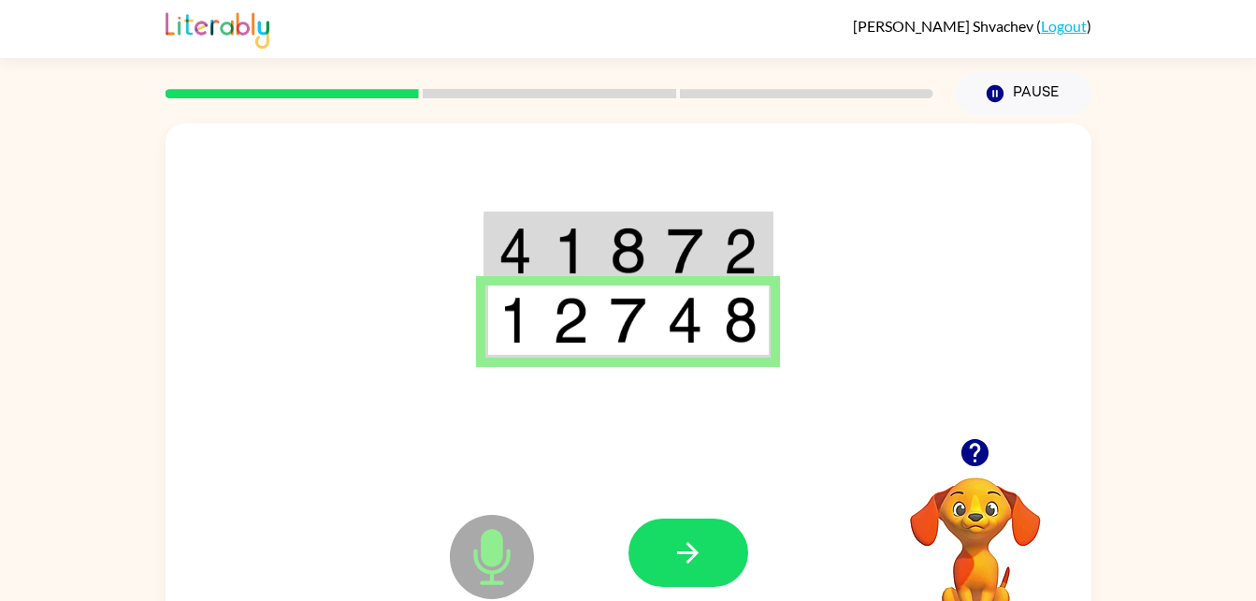
click at [703, 563] on icon "button" at bounding box center [688, 552] width 33 height 33
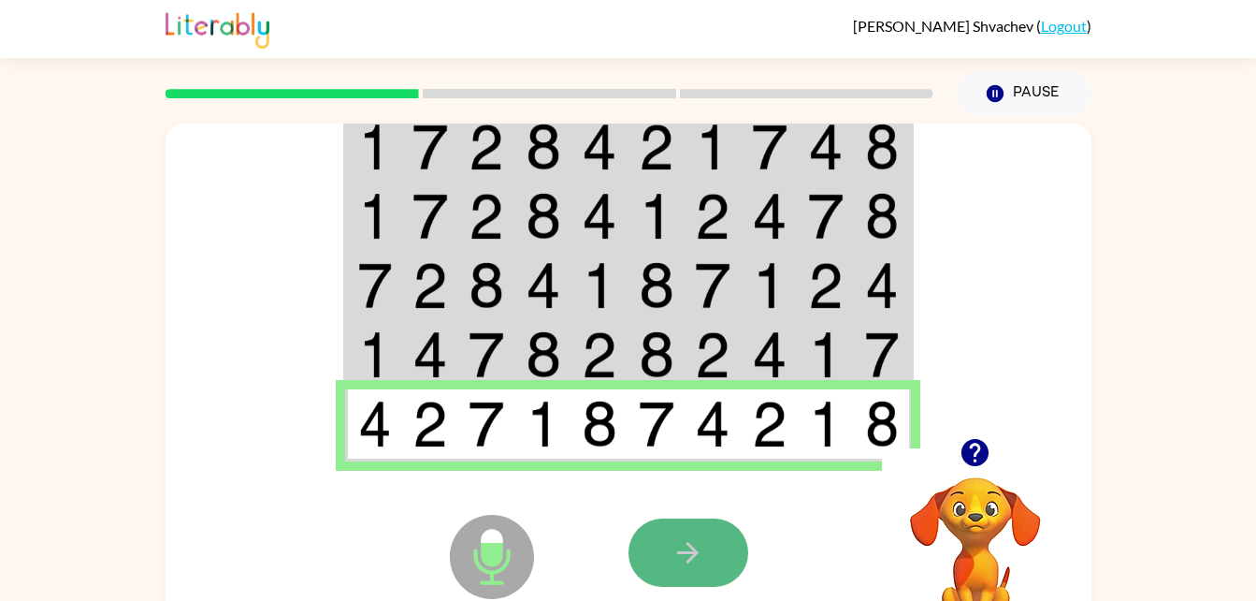
click at [697, 562] on icon "button" at bounding box center [688, 552] width 33 height 33
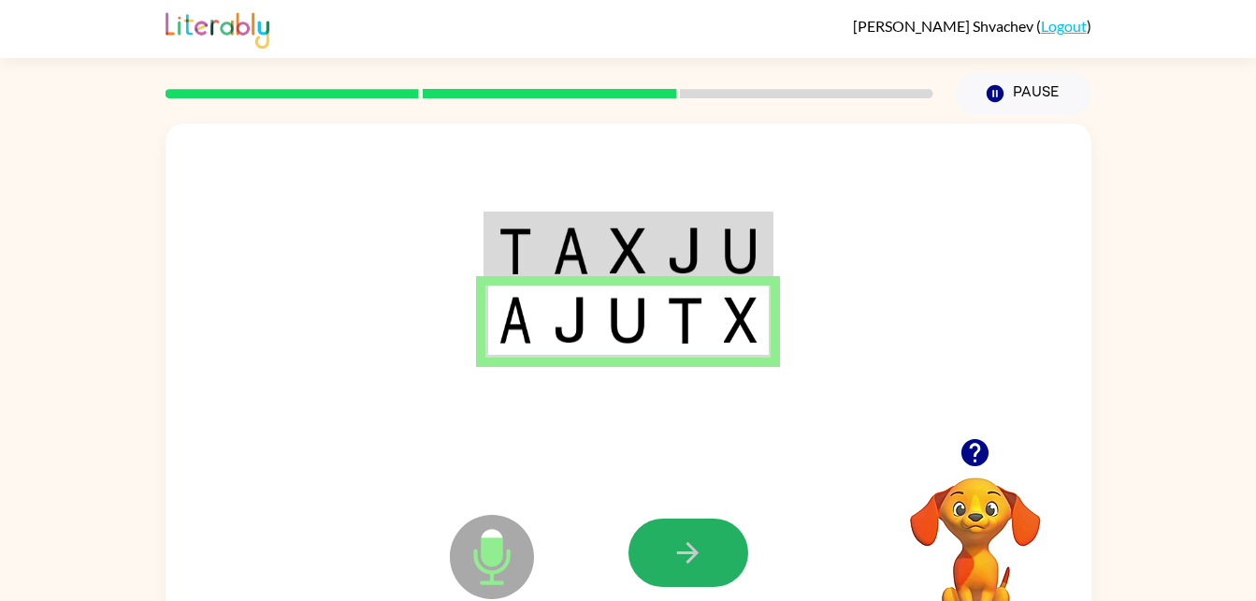
click at [697, 562] on icon "button" at bounding box center [688, 552] width 33 height 33
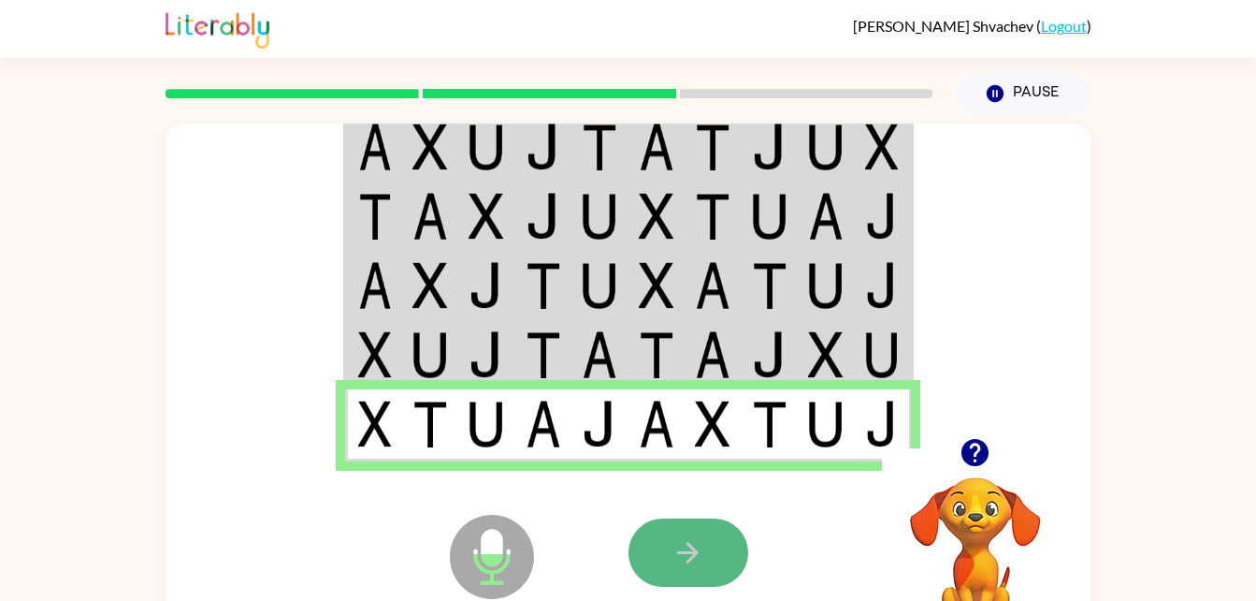
click at [649, 555] on button "button" at bounding box center [689, 552] width 120 height 68
